Goal: Register for event/course

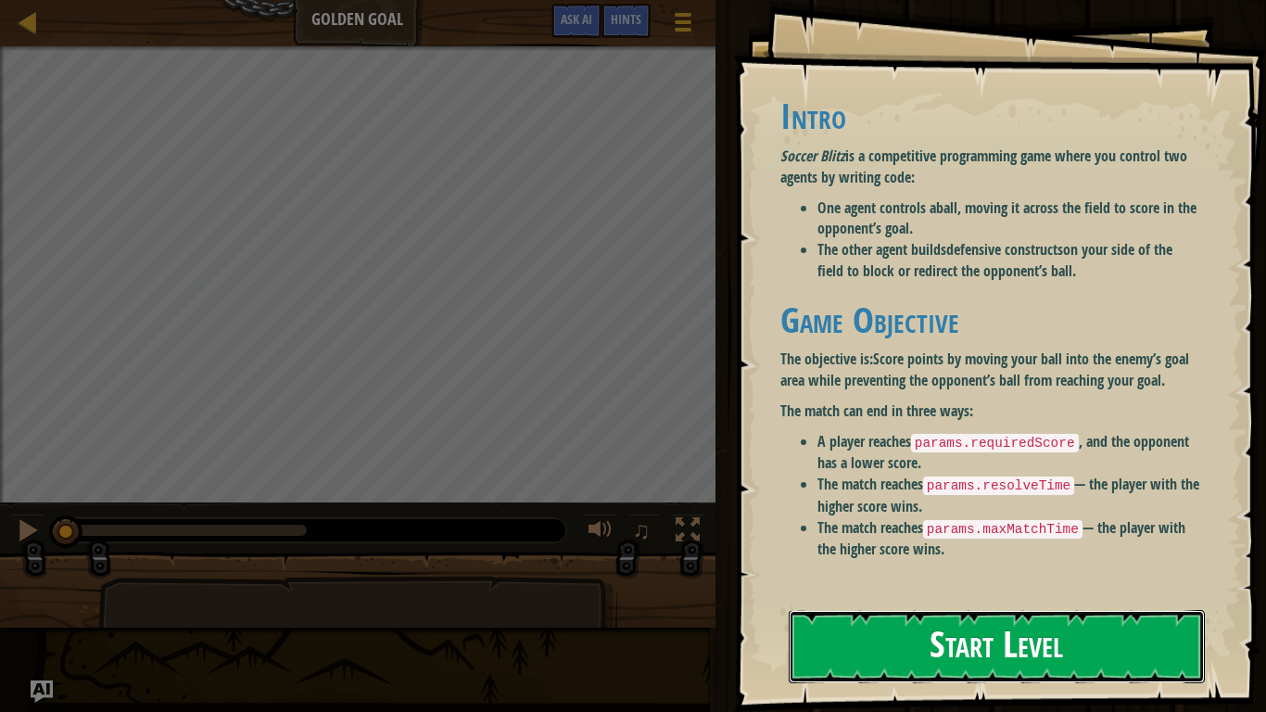
click at [948, 615] on button "Start Level" at bounding box center [997, 646] width 416 height 73
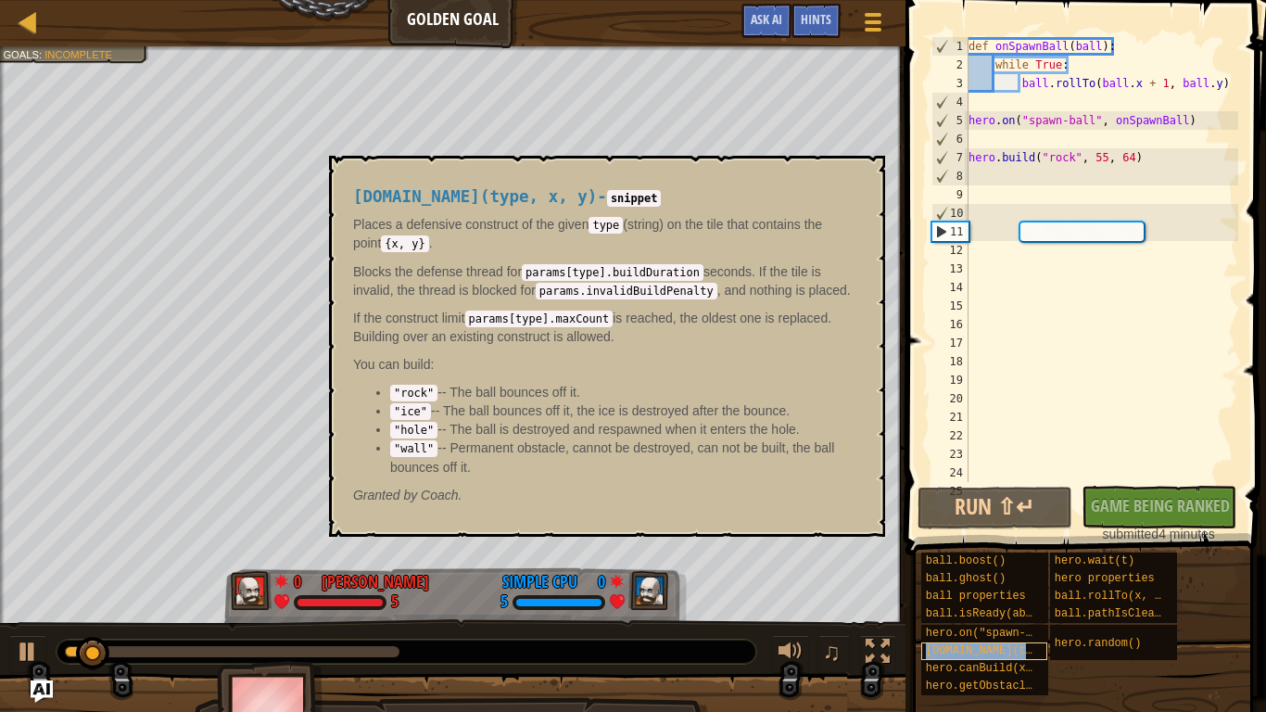
click at [972, 649] on span "[DOMAIN_NAME](type, x, y)" at bounding box center [1009, 650] width 167 height 13
click at [922, 647] on div "[DOMAIN_NAME](type, x, y)" at bounding box center [984, 651] width 127 height 18
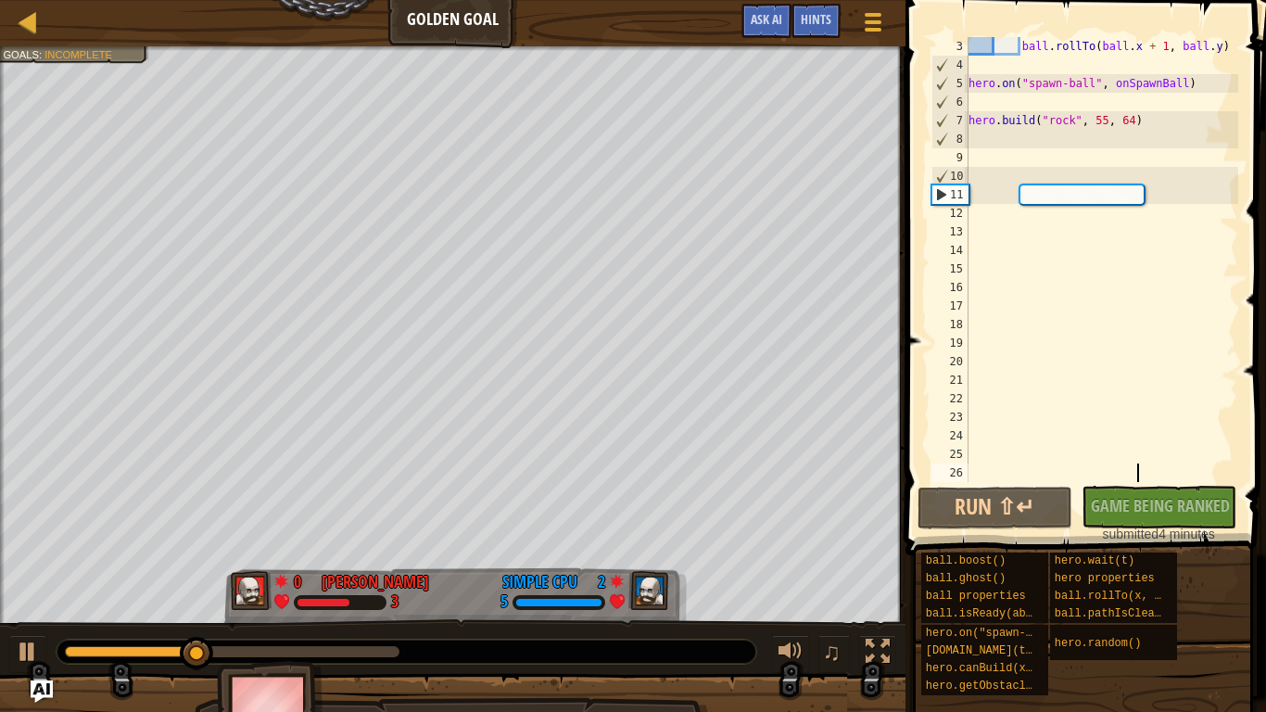
scroll to position [37, 0]
type textarea "njdnbunbn"
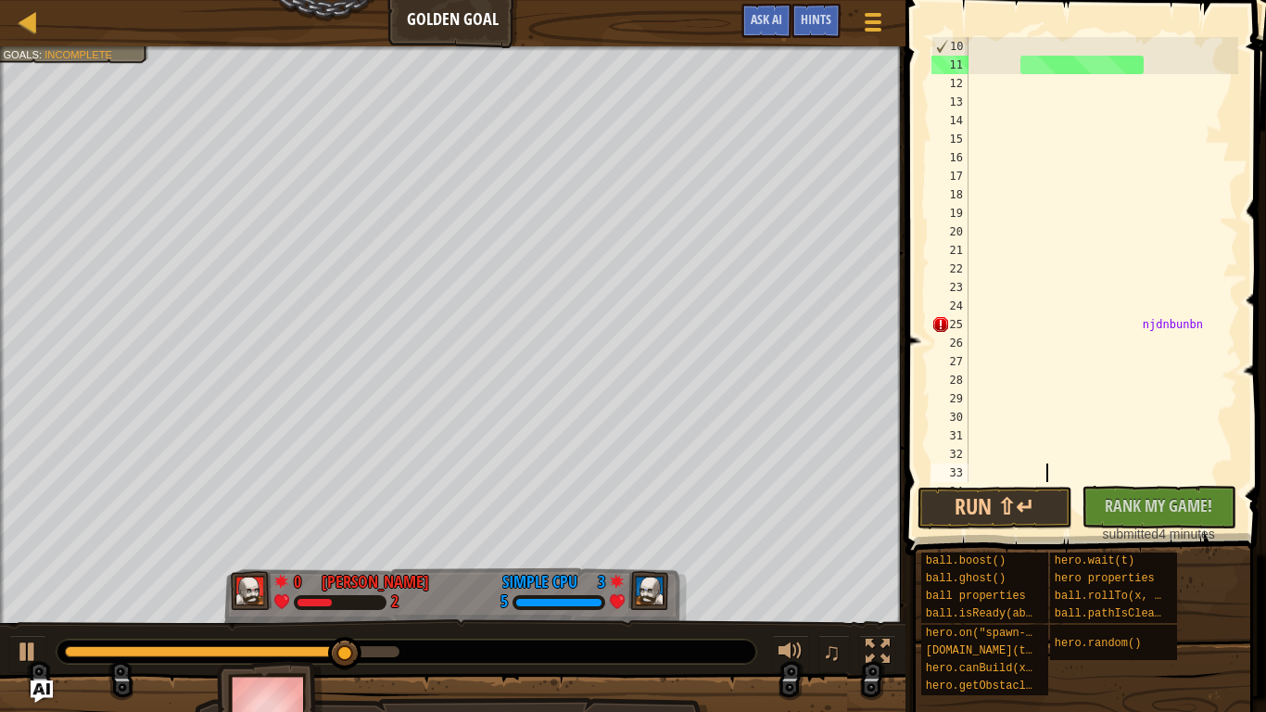
scroll to position [8, 0]
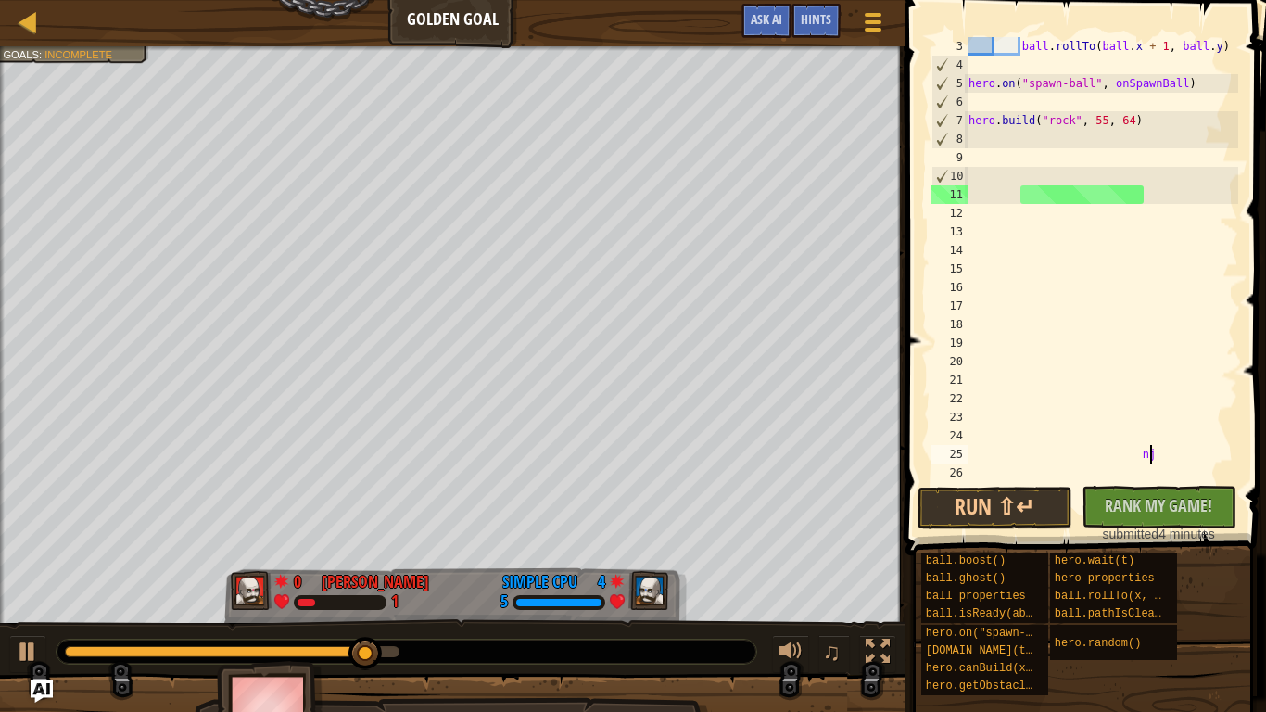
type textarea "n"
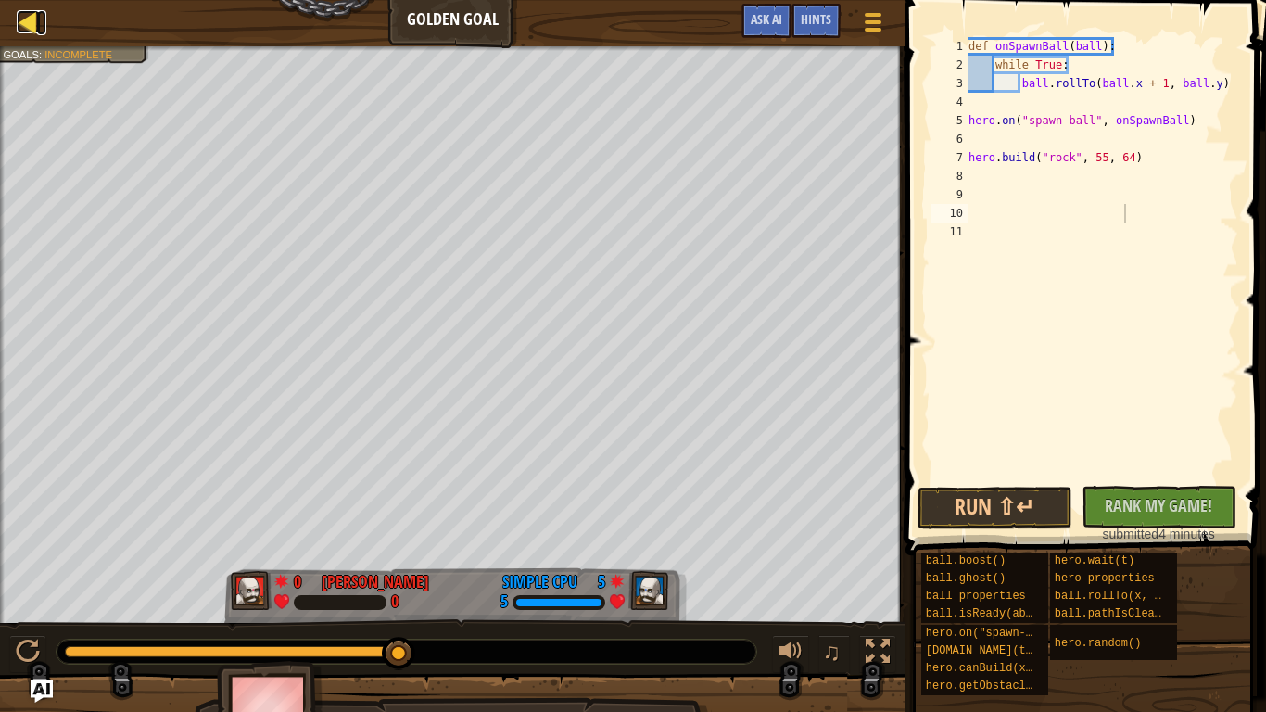
click at [19, 27] on div at bounding box center [28, 21] width 23 height 23
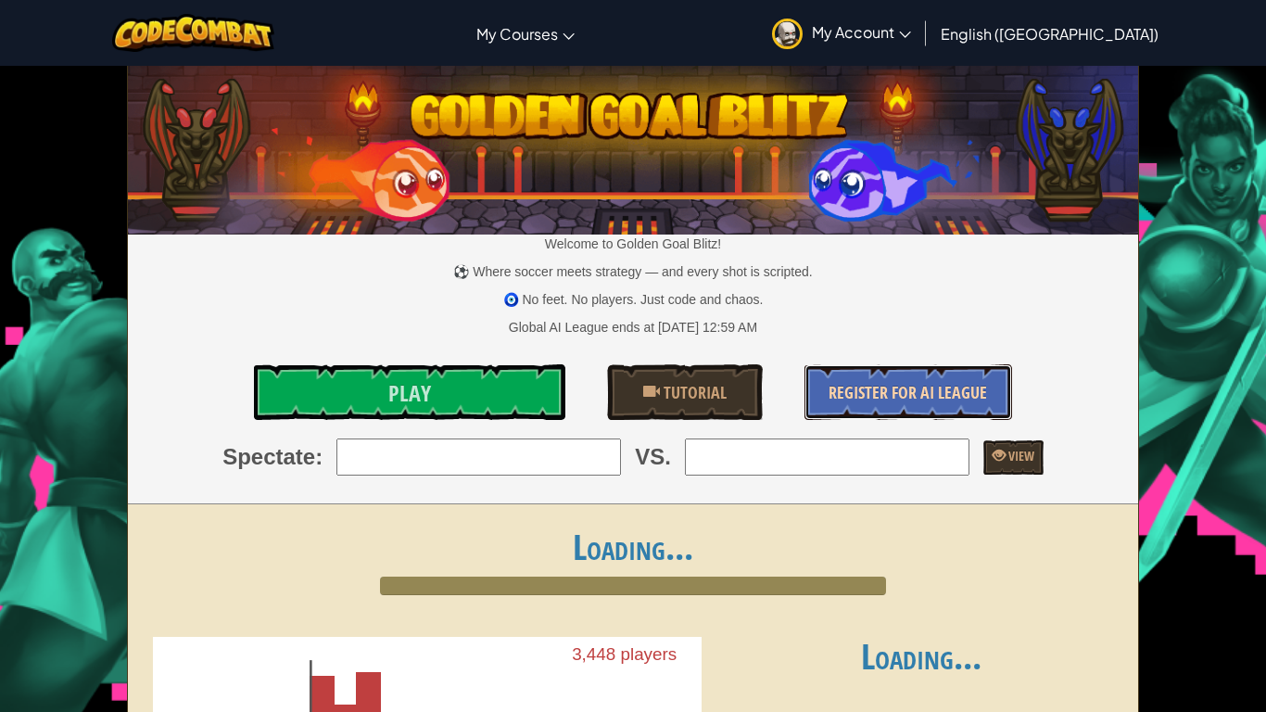
click at [868, 402] on span "Register for AI League" at bounding box center [907, 392] width 158 height 23
